Goal: Information Seeking & Learning: Learn about a topic

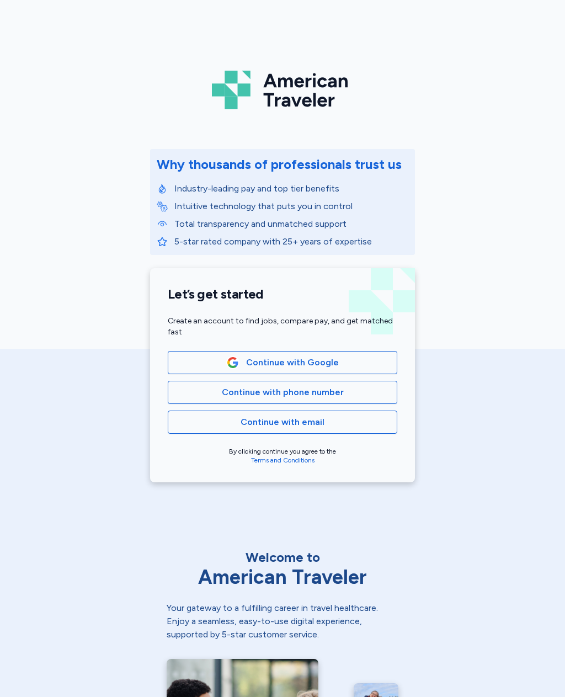
click at [329, 397] on span "Continue with phone number" at bounding box center [283, 392] width 122 height 13
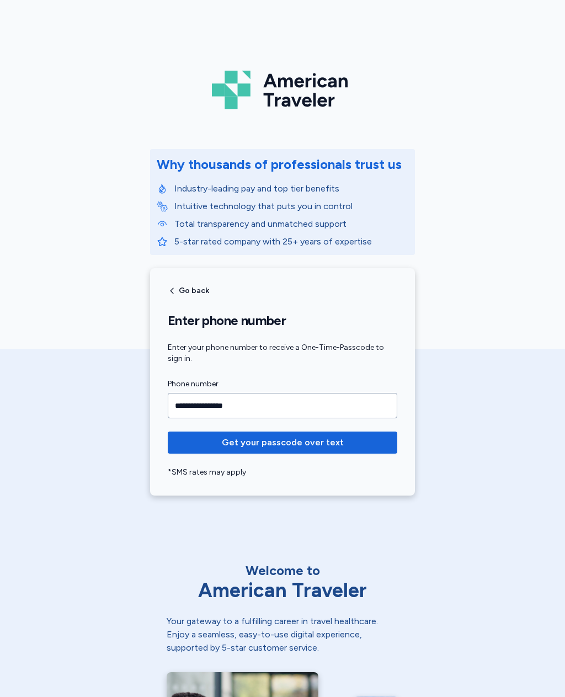
type input "**********"
click at [355, 438] on span "Get your passcode over text" at bounding box center [283, 442] width 212 height 13
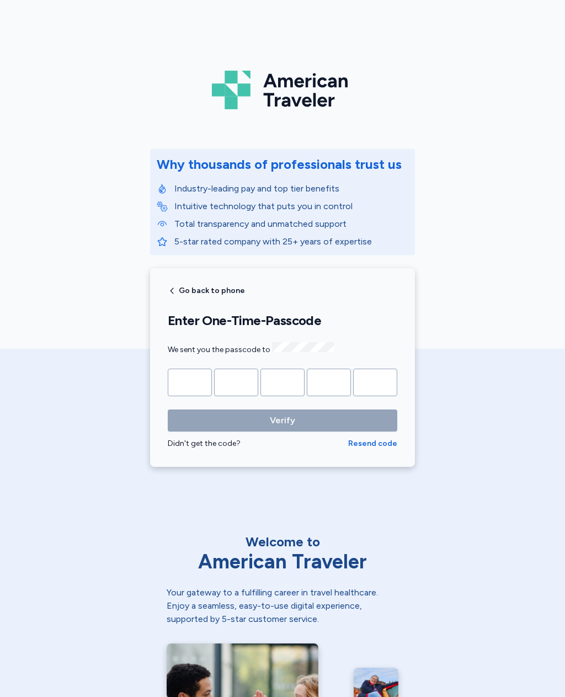
click at [198, 384] on input "Please enter OTP character 1" at bounding box center [190, 383] width 44 height 28
type input "*"
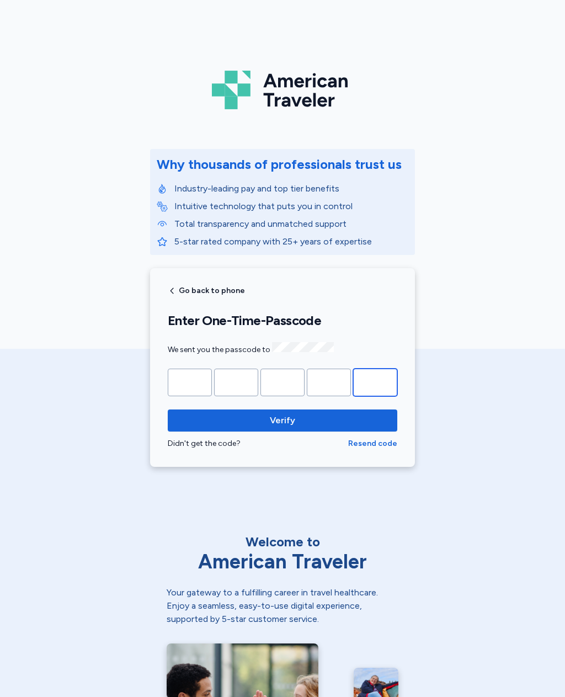
type input "*"
click at [375, 416] on span "Verify" at bounding box center [283, 420] width 212 height 13
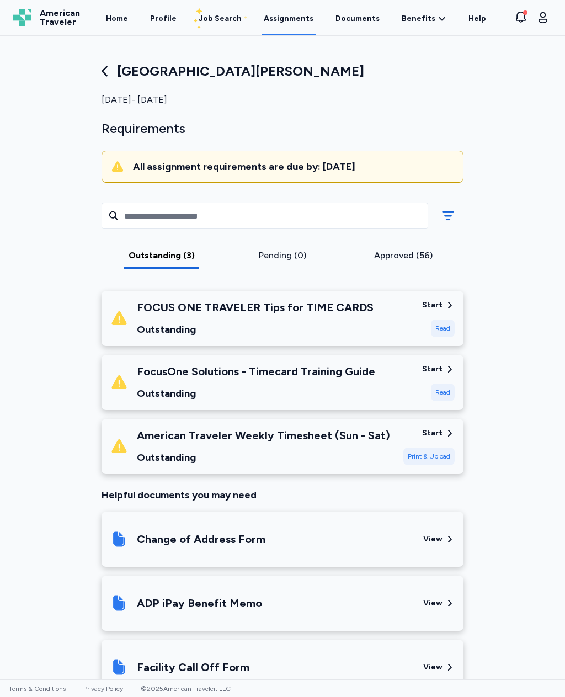
click at [225, 21] on div "Job Search" at bounding box center [220, 18] width 43 height 11
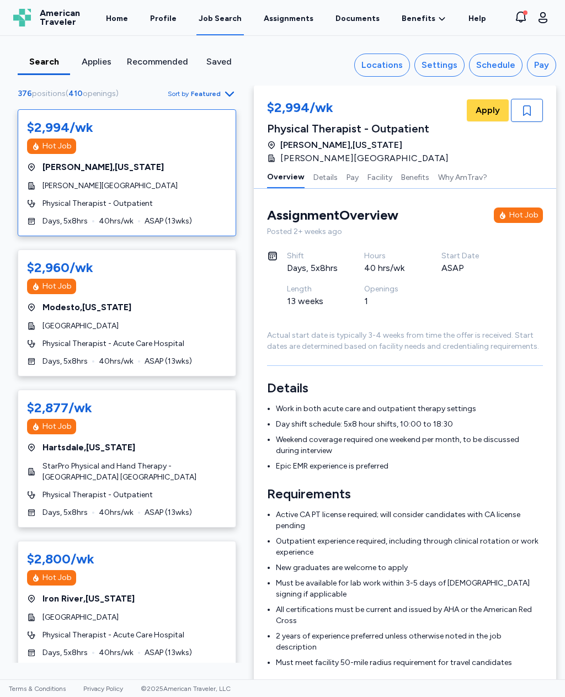
click at [399, 65] on div "Locations" at bounding box center [382, 65] width 41 height 13
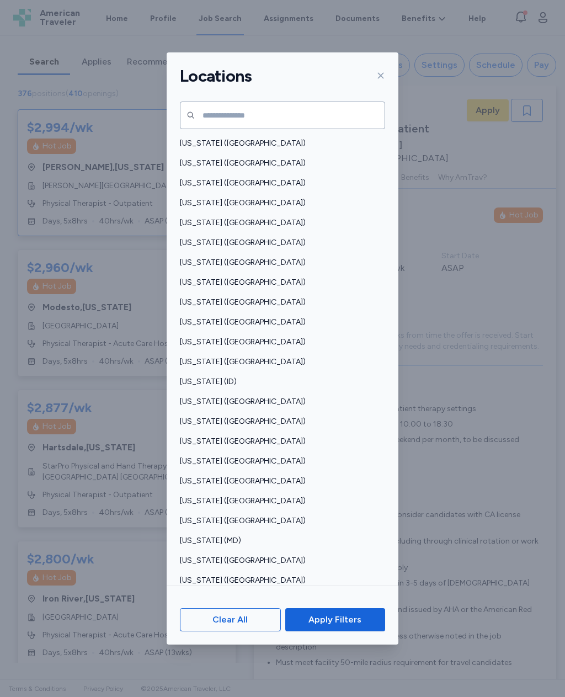
click at [208, 416] on span "Indiana (IN)" at bounding box center [279, 421] width 199 height 11
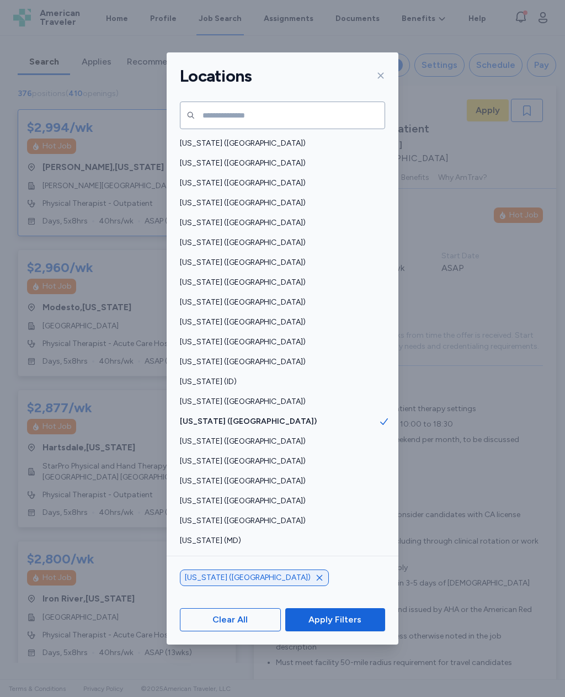
click at [362, 627] on span "Apply Filters" at bounding box center [335, 619] width 82 height 13
